Goal: Task Accomplishment & Management: Manage account settings

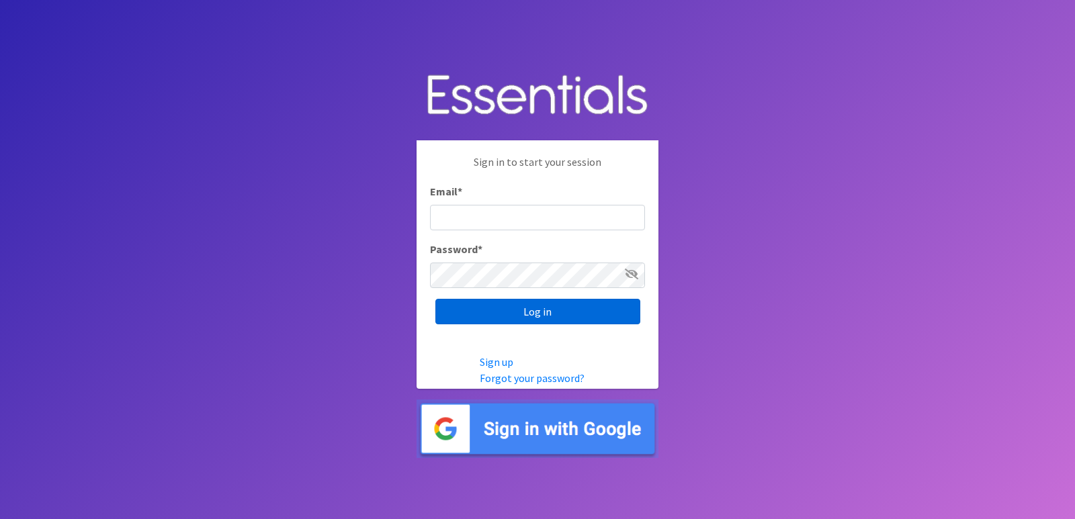
type input "[EMAIL_ADDRESS][DOMAIN_NAME]"
click at [568, 310] on input "Log in" at bounding box center [537, 312] width 205 height 26
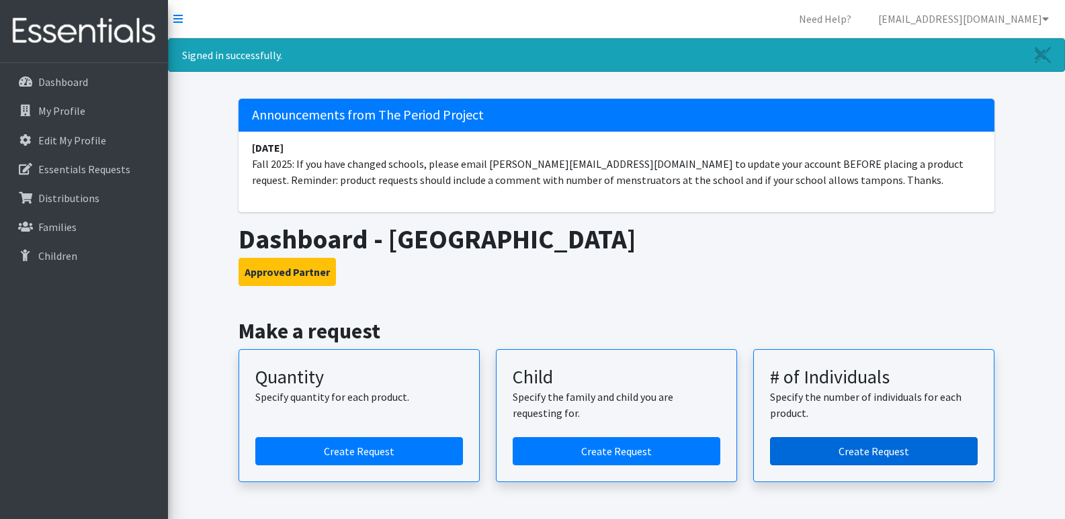
click at [894, 449] on link "Create Request" at bounding box center [874, 451] width 208 height 28
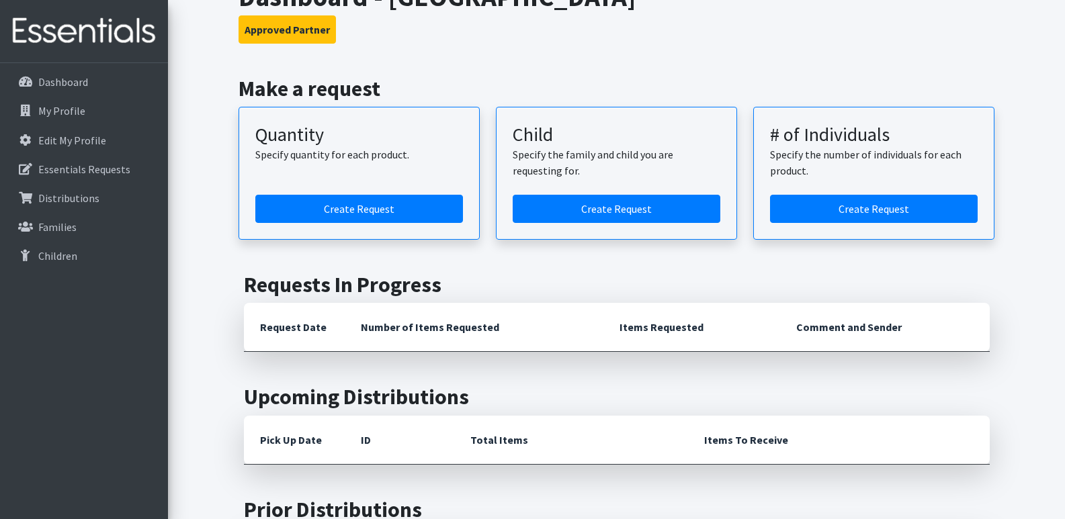
scroll to position [269, 0]
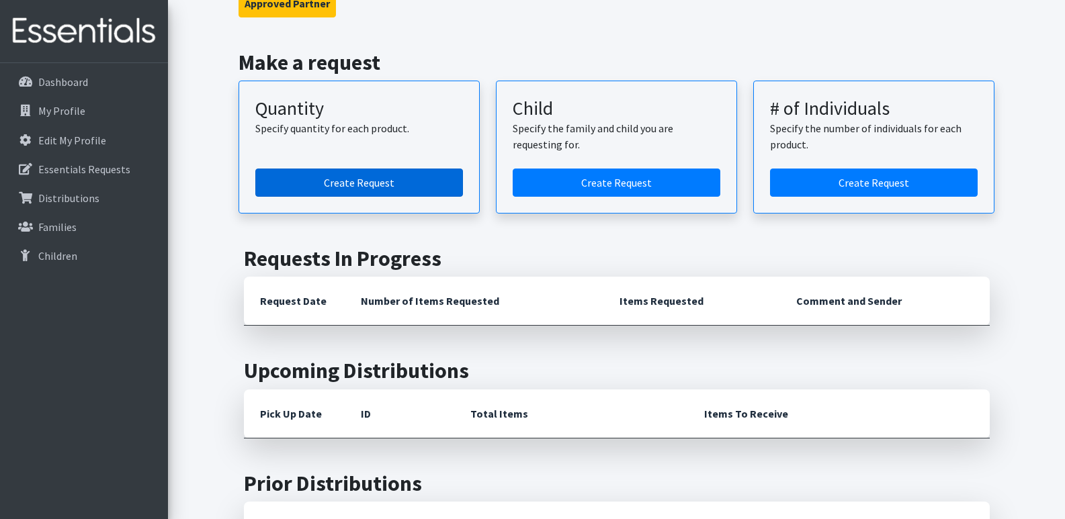
click at [374, 180] on link "Create Request" at bounding box center [359, 183] width 208 height 28
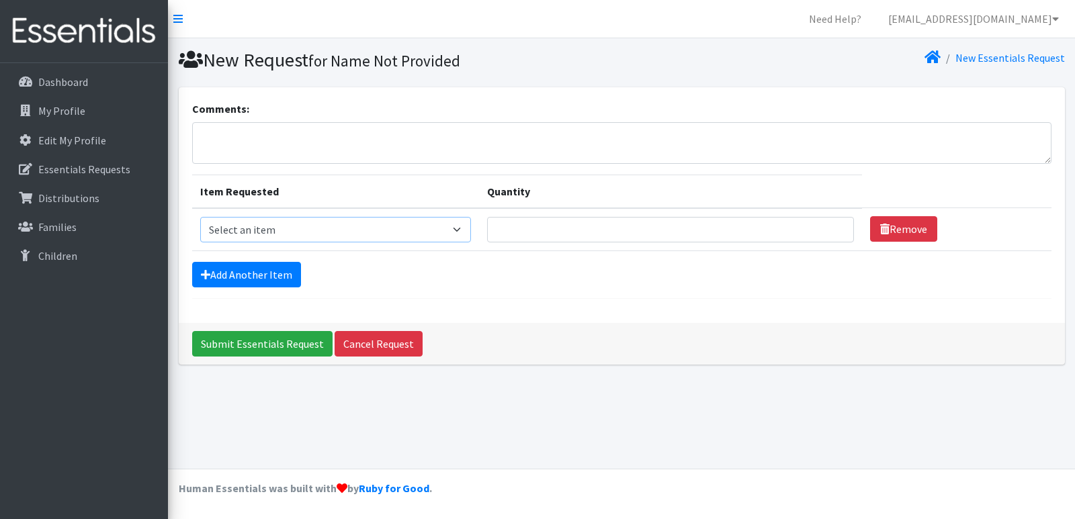
click at [348, 234] on select "Select an item Adult Period Pack Student Period Pack" at bounding box center [335, 230] width 271 height 26
select select "7756"
click at [200, 217] on select "Select an item Adult Period Pack Student Period Pack" at bounding box center [335, 230] width 271 height 26
click at [292, 231] on select "Select an item Adult Period Pack Student Period Pack" at bounding box center [335, 230] width 271 height 26
click at [86, 81] on p "Dashboard" at bounding box center [63, 81] width 50 height 13
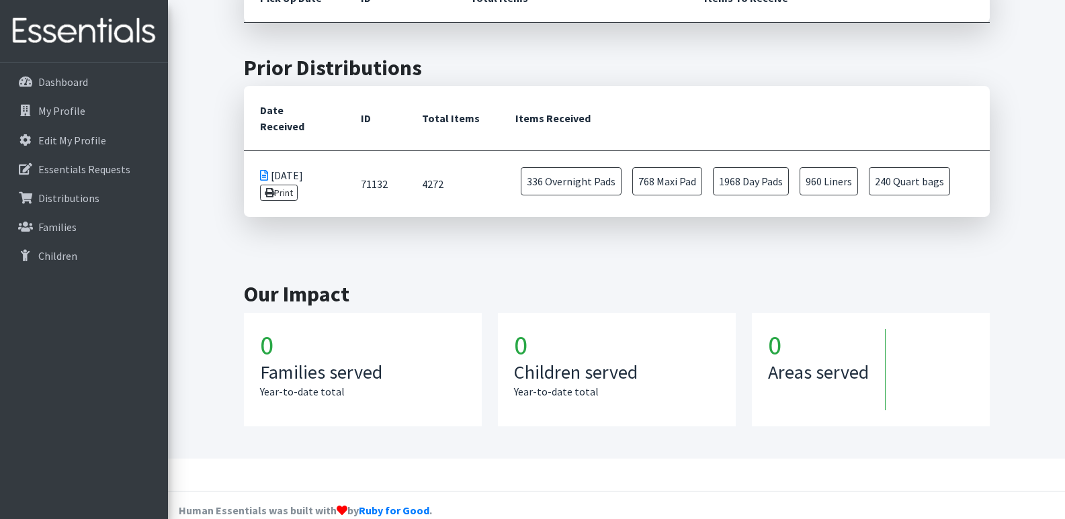
scroll to position [646, 0]
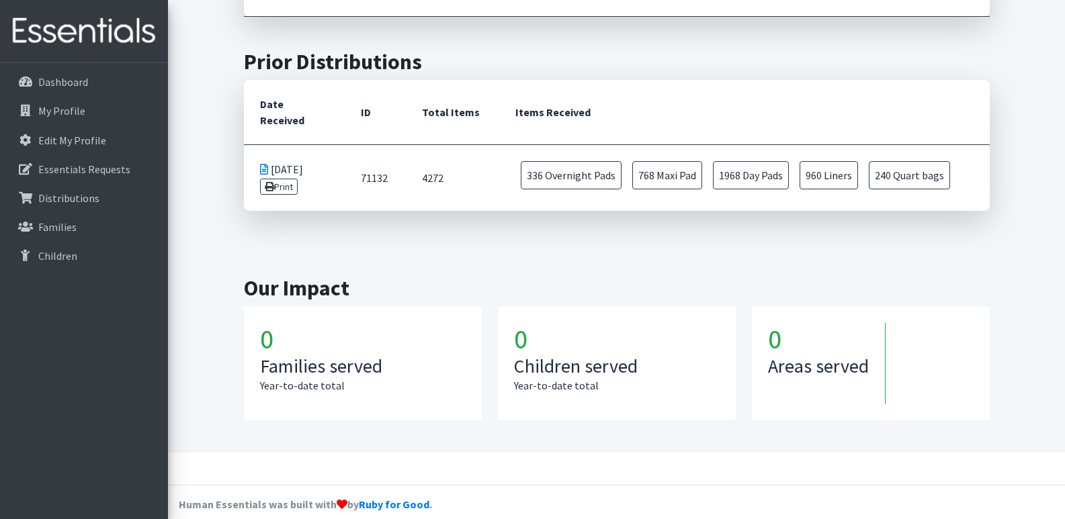
click at [308, 159] on td "[DATE] Print" at bounding box center [294, 178] width 101 height 67
click at [598, 161] on span "336 Overnight Pads" at bounding box center [571, 175] width 101 height 28
click at [699, 161] on td "336 Overnight Pads 768 Maxi Pad 1968 Day Pads 960 Liners 240 Quart bags" at bounding box center [744, 178] width 490 height 66
click at [274, 179] on link "Print" at bounding box center [279, 187] width 38 height 16
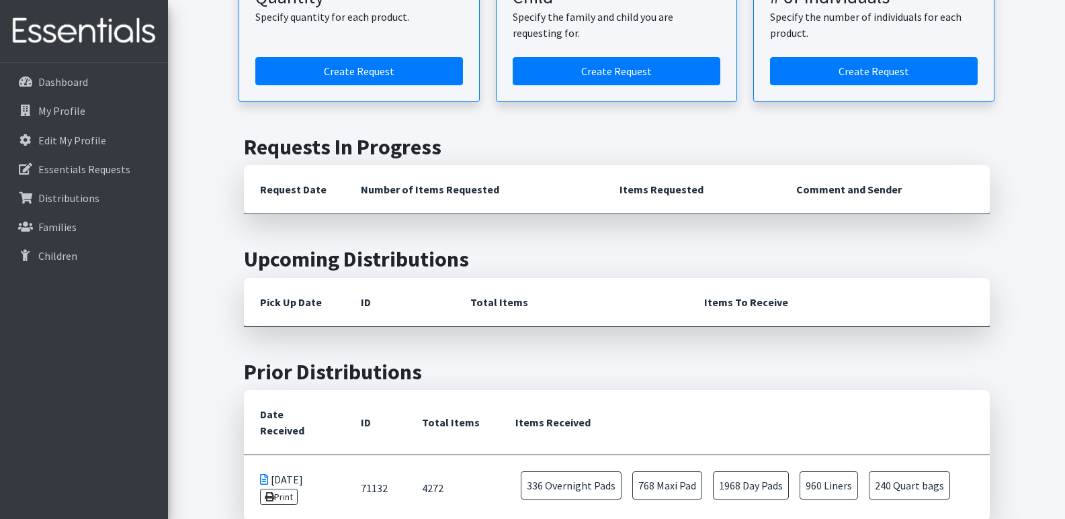
scroll to position [403, 0]
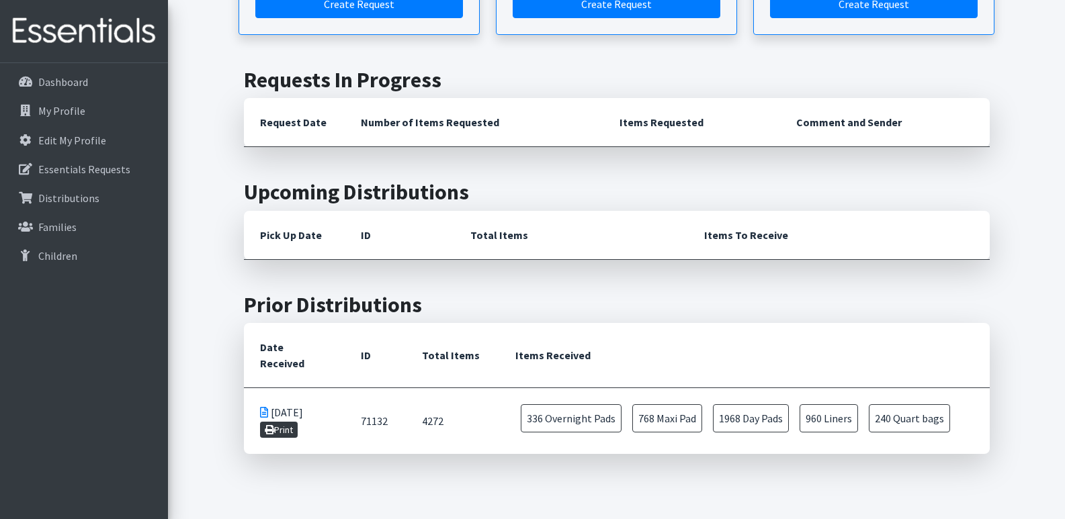
click at [285, 422] on link "Print" at bounding box center [279, 430] width 38 height 16
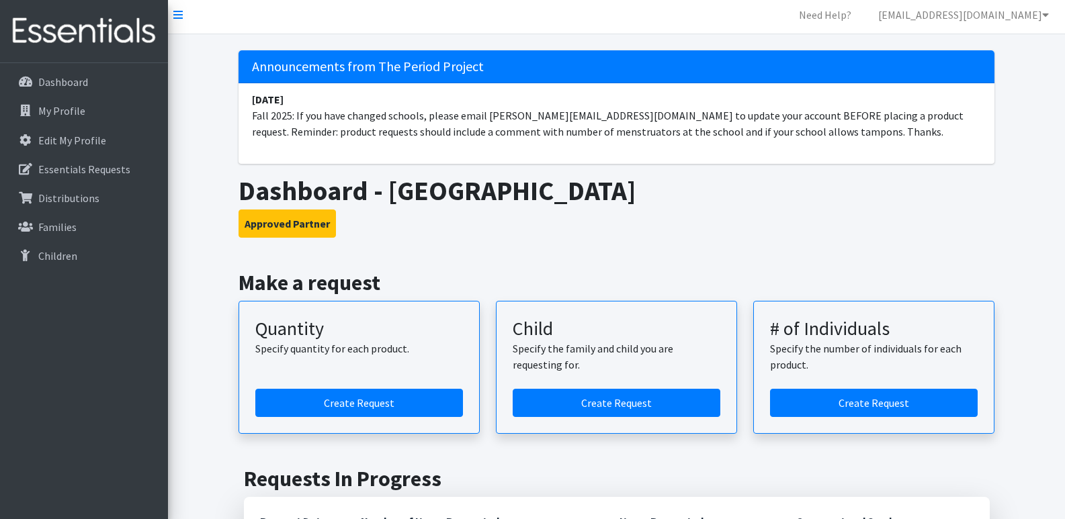
scroll to position [0, 0]
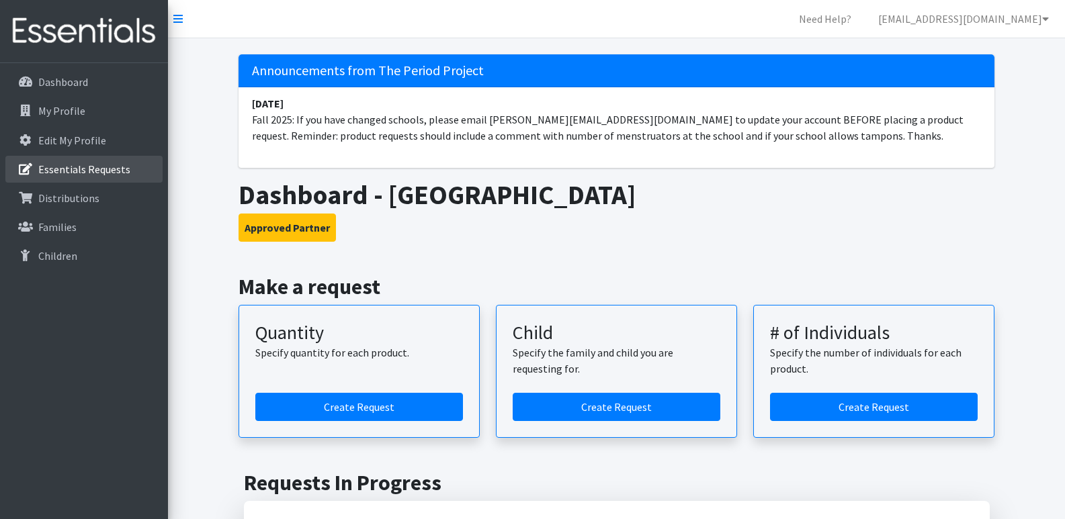
click at [78, 171] on p "Essentials Requests" at bounding box center [84, 169] width 92 height 13
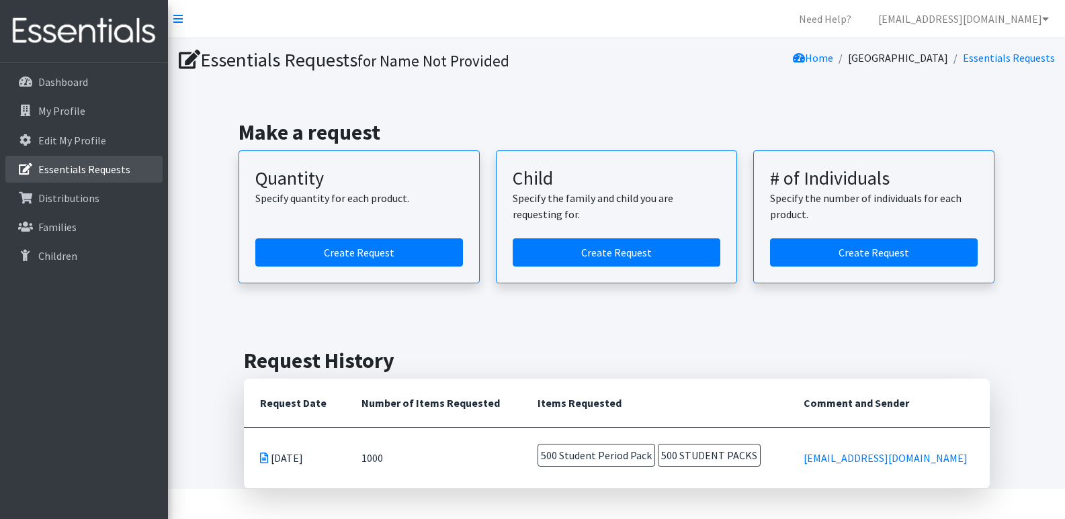
click at [76, 175] on p "Essentials Requests" at bounding box center [84, 169] width 92 height 13
click at [75, 192] on p "Distributions" at bounding box center [68, 197] width 61 height 13
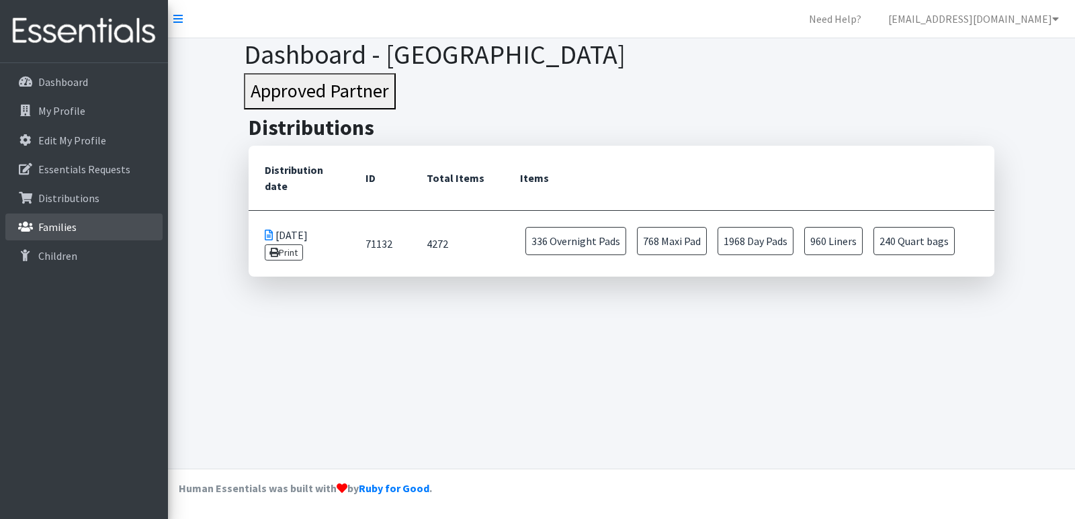
click at [70, 228] on p "Families" at bounding box center [57, 226] width 38 height 13
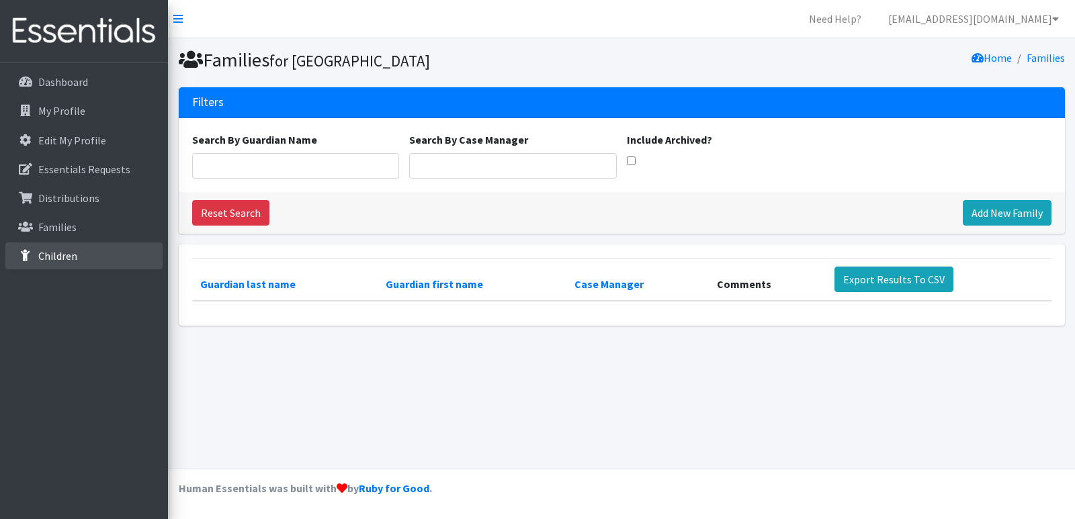
click at [60, 253] on p "Children" at bounding box center [57, 255] width 39 height 13
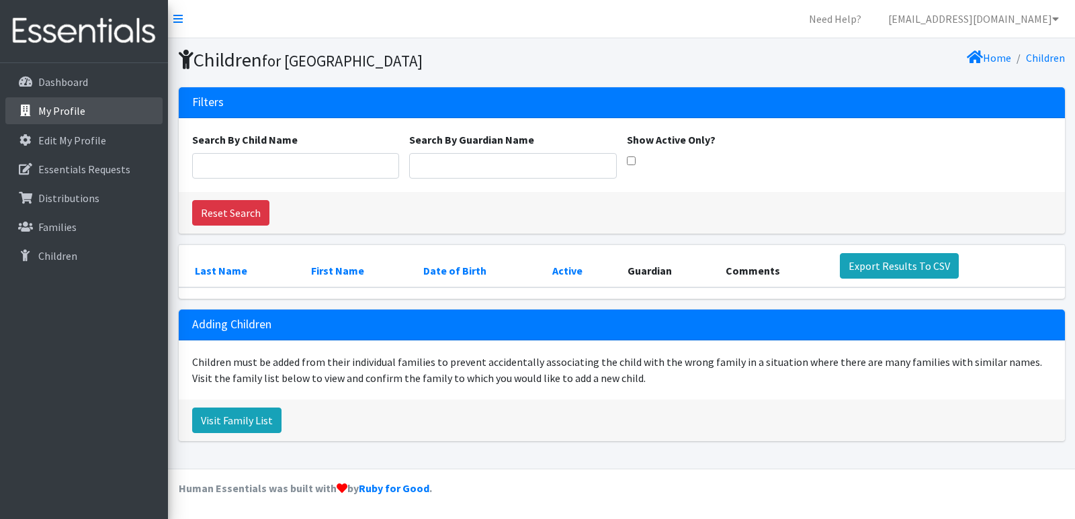
click at [33, 112] on icon at bounding box center [25, 111] width 17 height 12
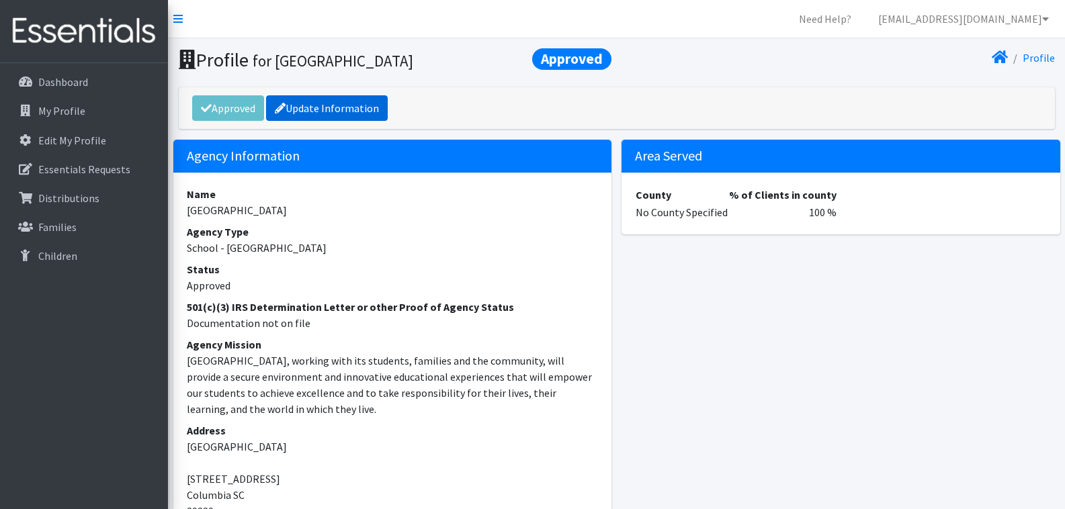
click at [322, 110] on link "Update Information" at bounding box center [327, 108] width 122 height 26
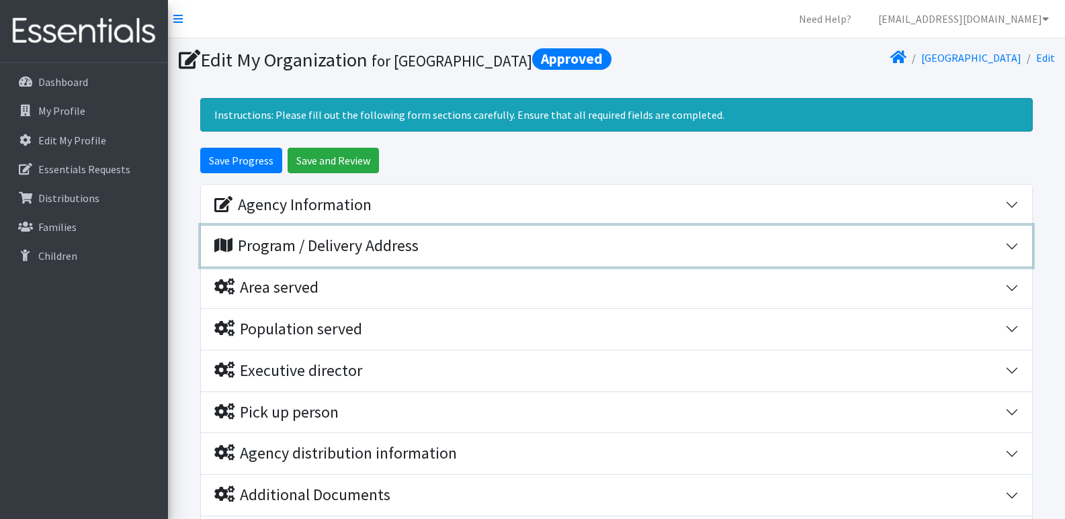
click at [314, 256] on div "Program / Delivery Address" at bounding box center [316, 245] width 204 height 19
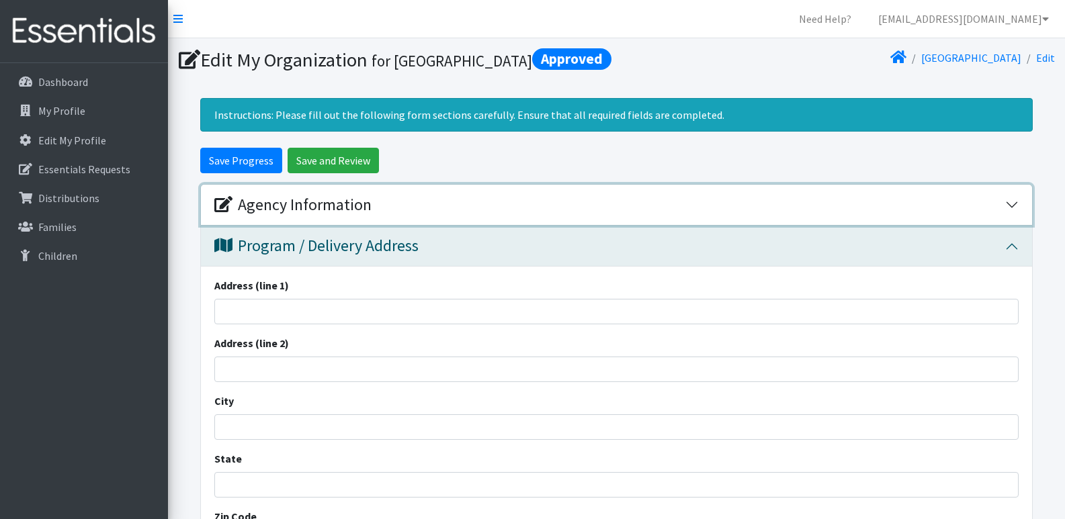
click at [298, 226] on button "Agency Information" at bounding box center [616, 205] width 831 height 41
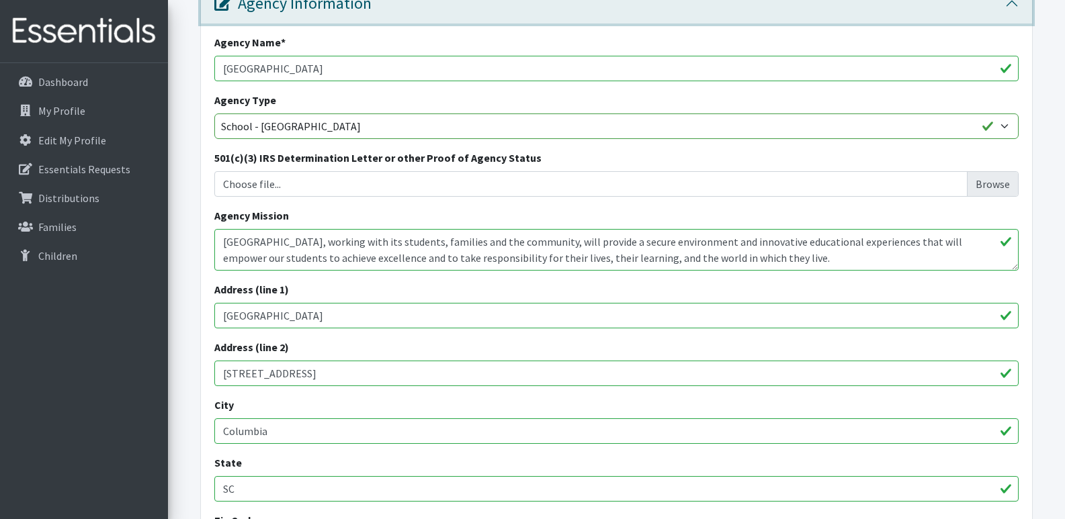
scroll to position [269, 0]
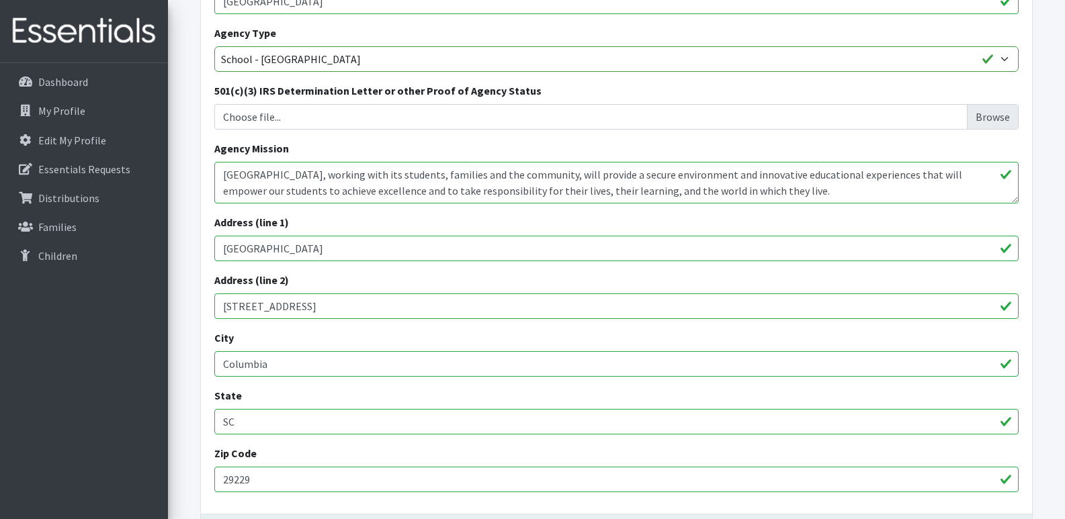
click at [233, 319] on input "125 Sparkleberry Lane" at bounding box center [616, 307] width 804 height 26
type input "120 Sparkleberry Lane"
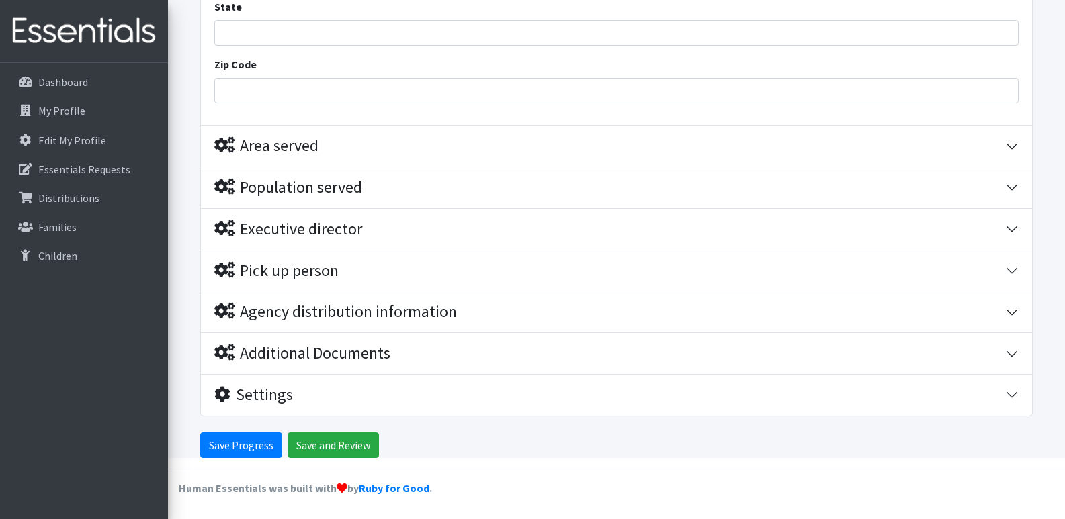
scroll to position [1033, 0]
click at [218, 444] on input "Save Progress" at bounding box center [241, 446] width 82 height 26
